Goal: Information Seeking & Learning: Learn about a topic

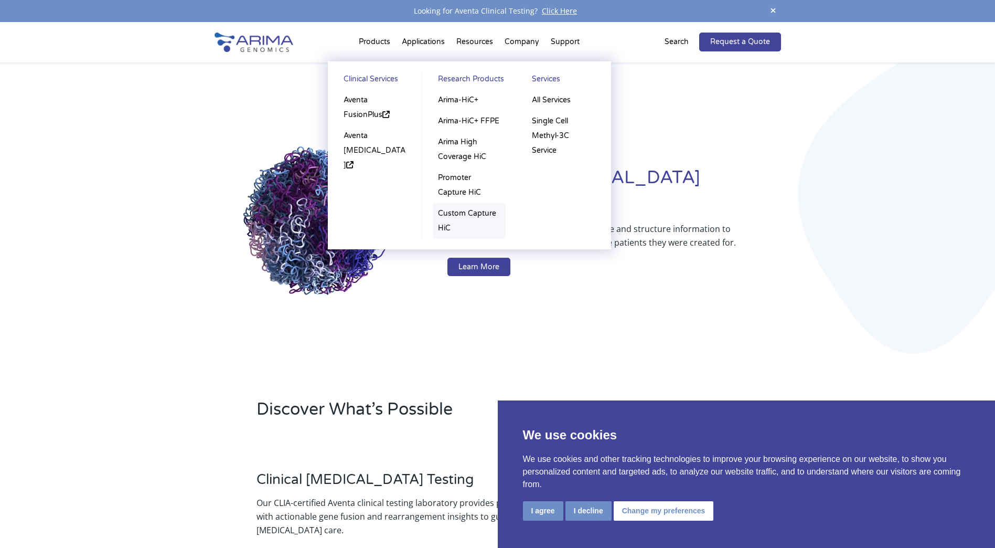
click at [458, 212] on link "Custom Capture HiC" at bounding box center [469, 221] width 73 height 36
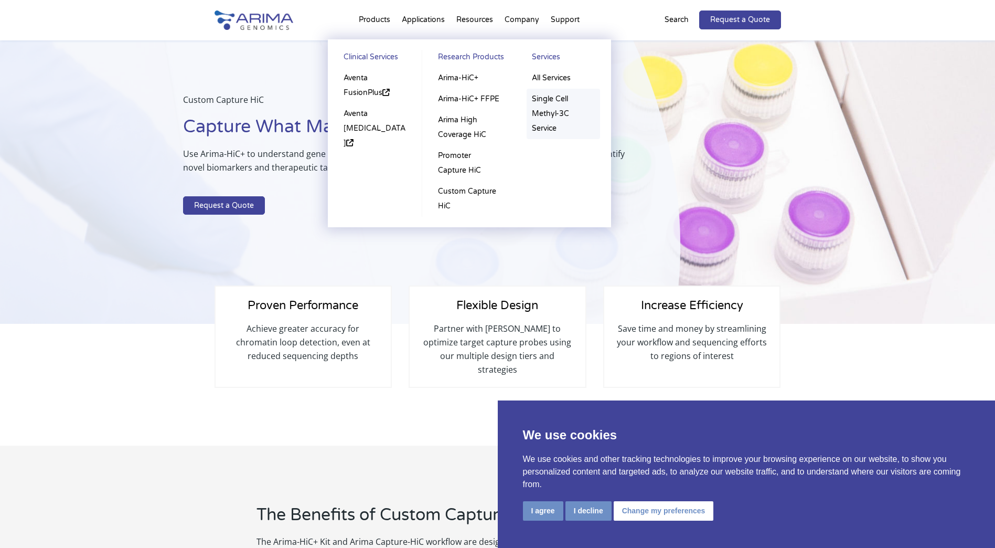
click at [546, 99] on link "Single Cell Methyl-3C Service" at bounding box center [563, 114] width 73 height 50
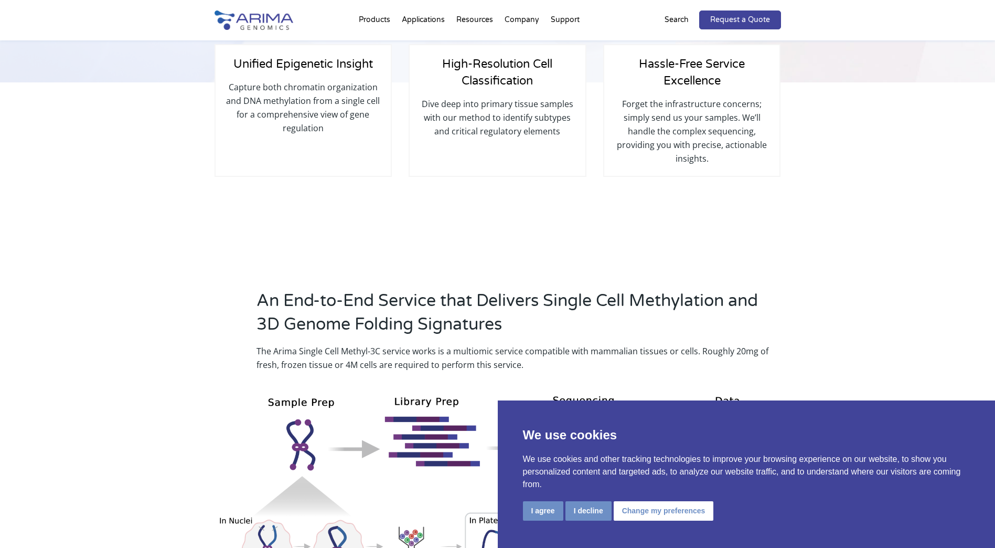
scroll to position [294, 0]
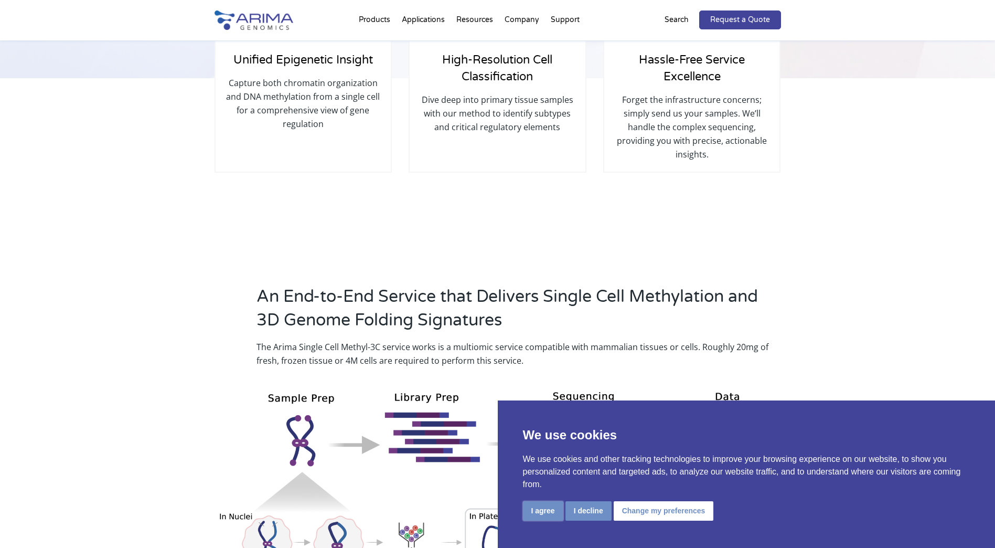
click at [551, 518] on button "I agree" at bounding box center [543, 510] width 40 height 19
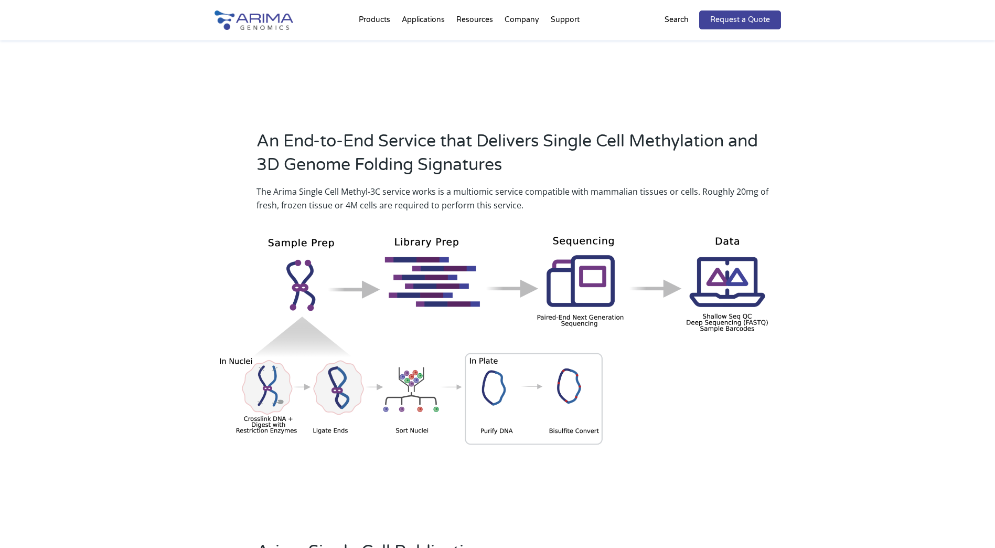
scroll to position [0, 0]
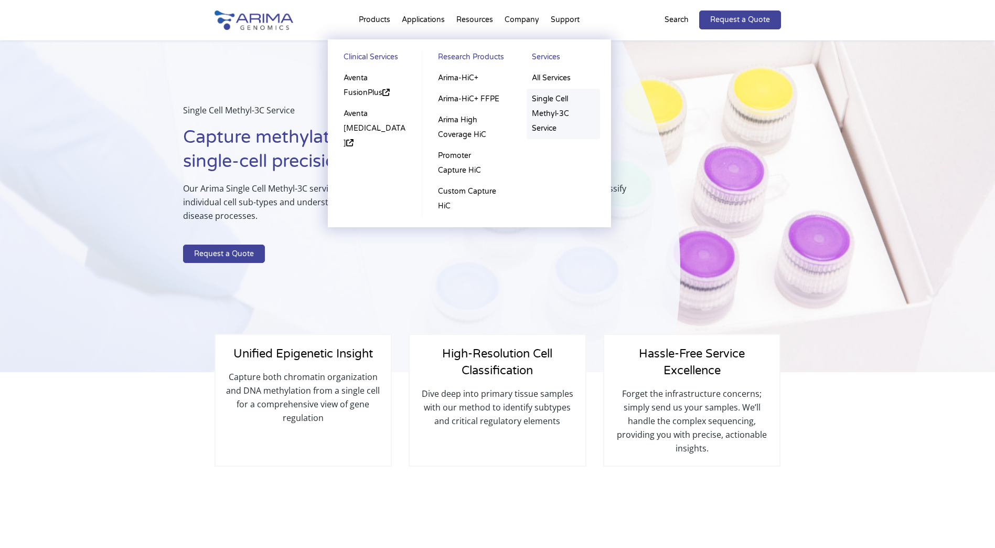
click at [550, 100] on link "Single Cell Methyl-3C Service" at bounding box center [563, 114] width 73 height 50
click at [474, 73] on link "Arima-HiC+" at bounding box center [469, 78] width 73 height 21
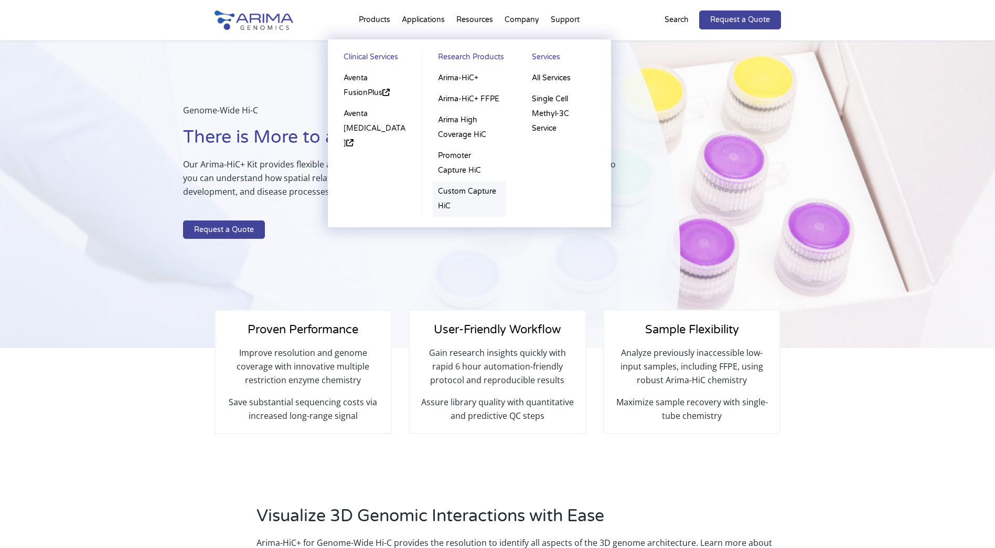
click at [453, 194] on link "Custom Capture HiC" at bounding box center [469, 199] width 73 height 36
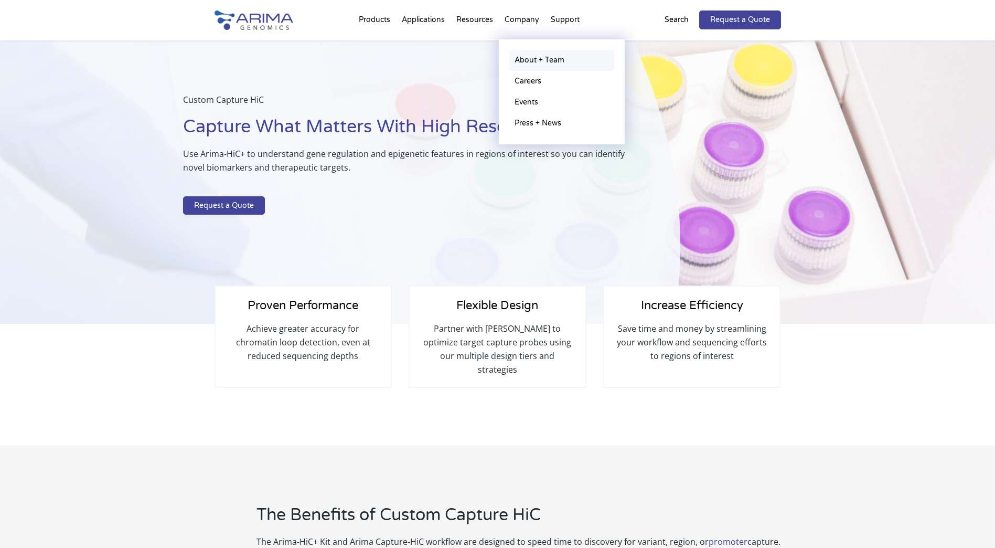
click at [528, 55] on link "About + Team" at bounding box center [561, 60] width 105 height 21
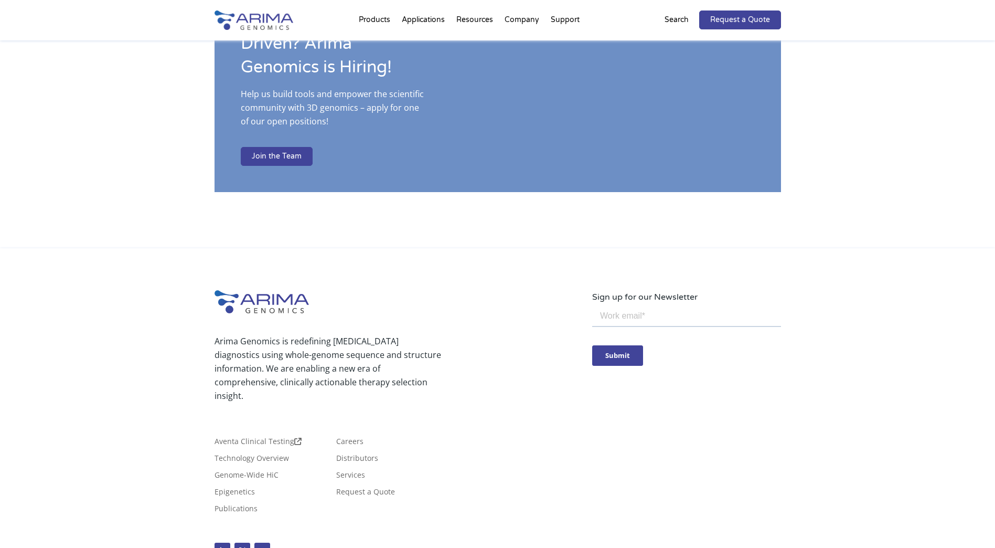
scroll to position [1763, 0]
